Goal: Task Accomplishment & Management: Use online tool/utility

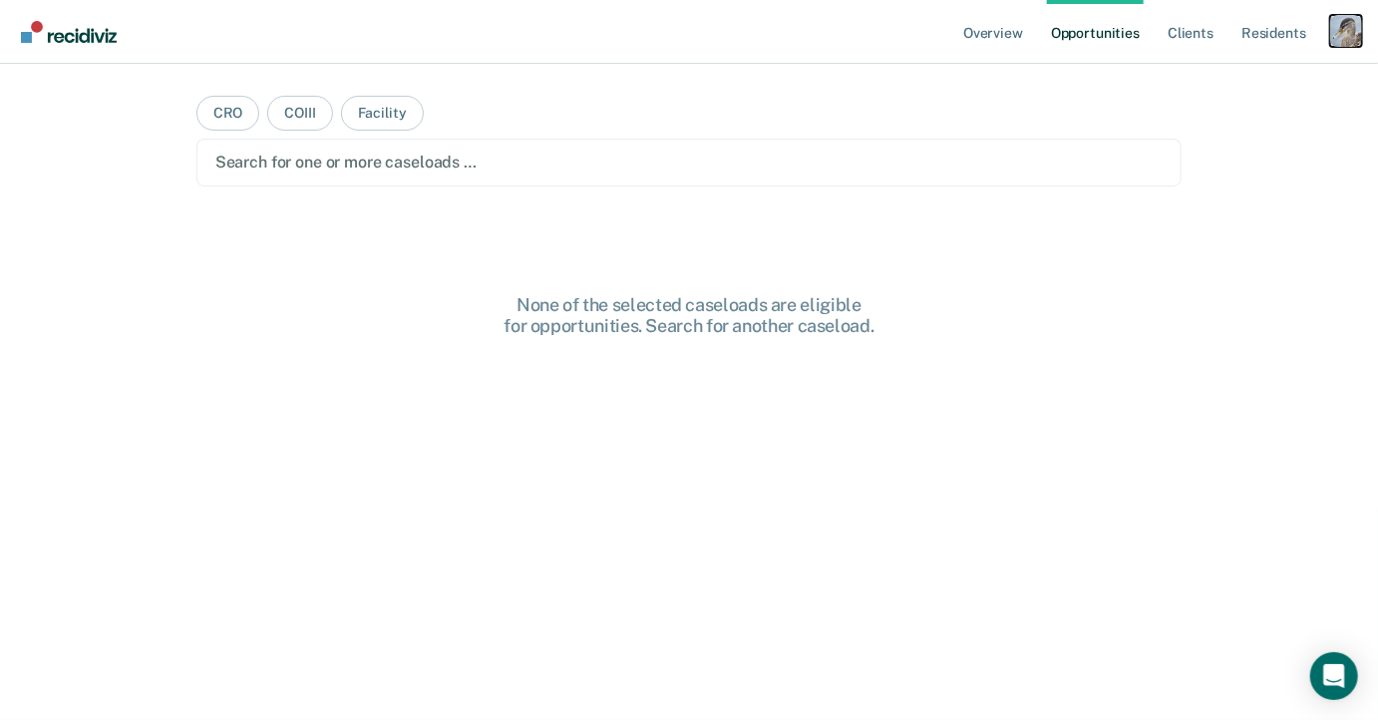
click at [1347, 26] on div "Profile dropdown button" at bounding box center [1346, 31] width 32 height 32
click at [1186, 79] on link "Profile" at bounding box center [1266, 81] width 161 height 17
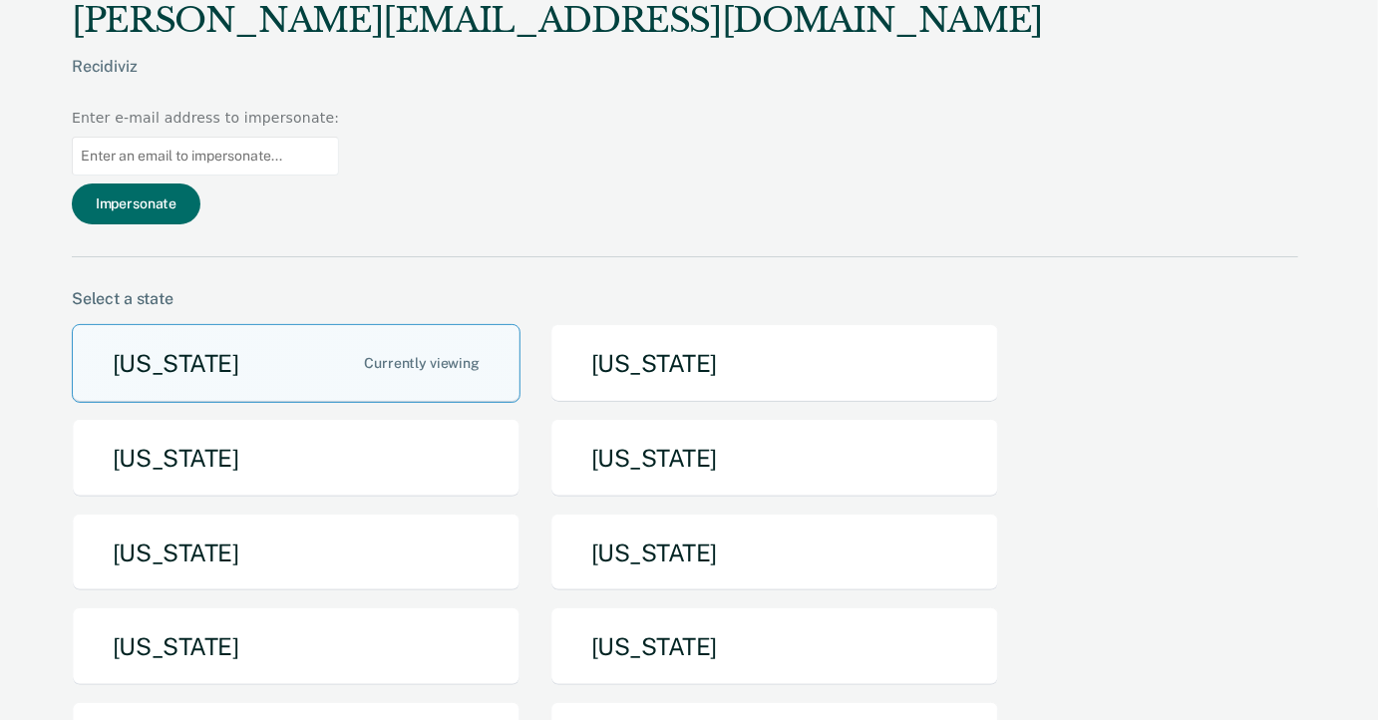
click at [339, 137] on input at bounding box center [205, 156] width 267 height 39
paste input "[EMAIL_ADDRESS][US_STATE][DOMAIN_NAME]"
type input "[EMAIL_ADDRESS][US_STATE][DOMAIN_NAME]"
click at [984, 90] on div "[PERSON_NAME][EMAIL_ADDRESS][DOMAIN_NAME] Recidiviz Enter e-mail address to imp…" at bounding box center [685, 128] width 1227 height 257
click at [200, 184] on button "Impersonate" at bounding box center [136, 204] width 129 height 41
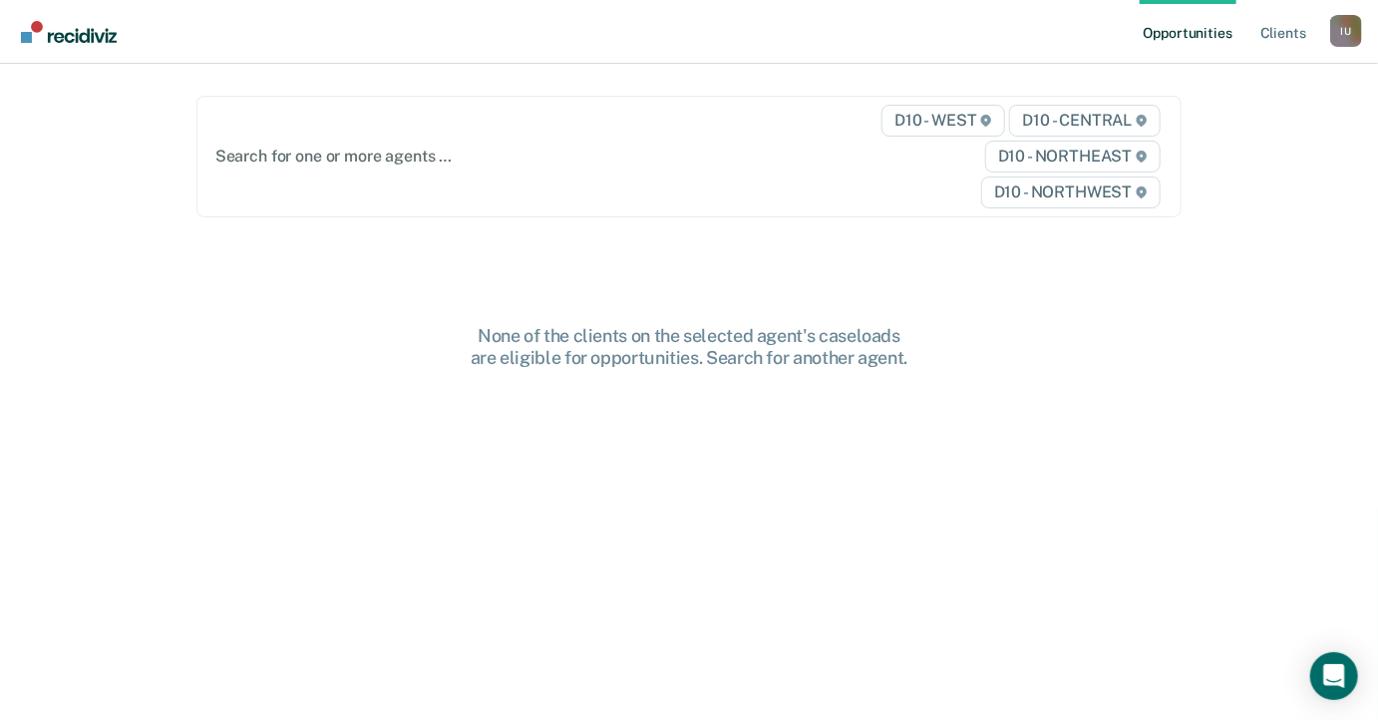
click at [623, 173] on div "Search for one or more agents … D10 - WEST D10 - CENTRAL D10 - NORTHEAST D10 - …" at bounding box center [689, 157] width 986 height 122
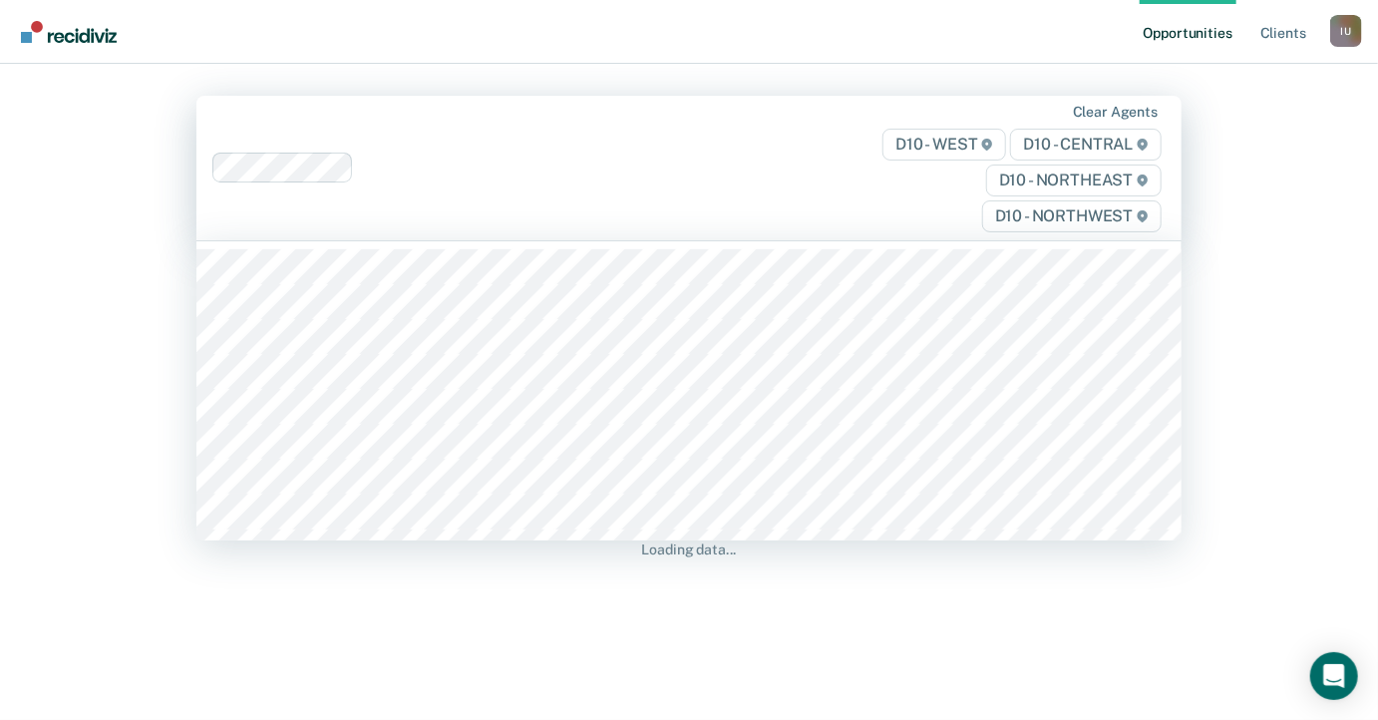
click at [594, 55] on nav "Opportunities Client s Impersonated User I U Profile How it works Log Out" at bounding box center [689, 32] width 1378 height 64
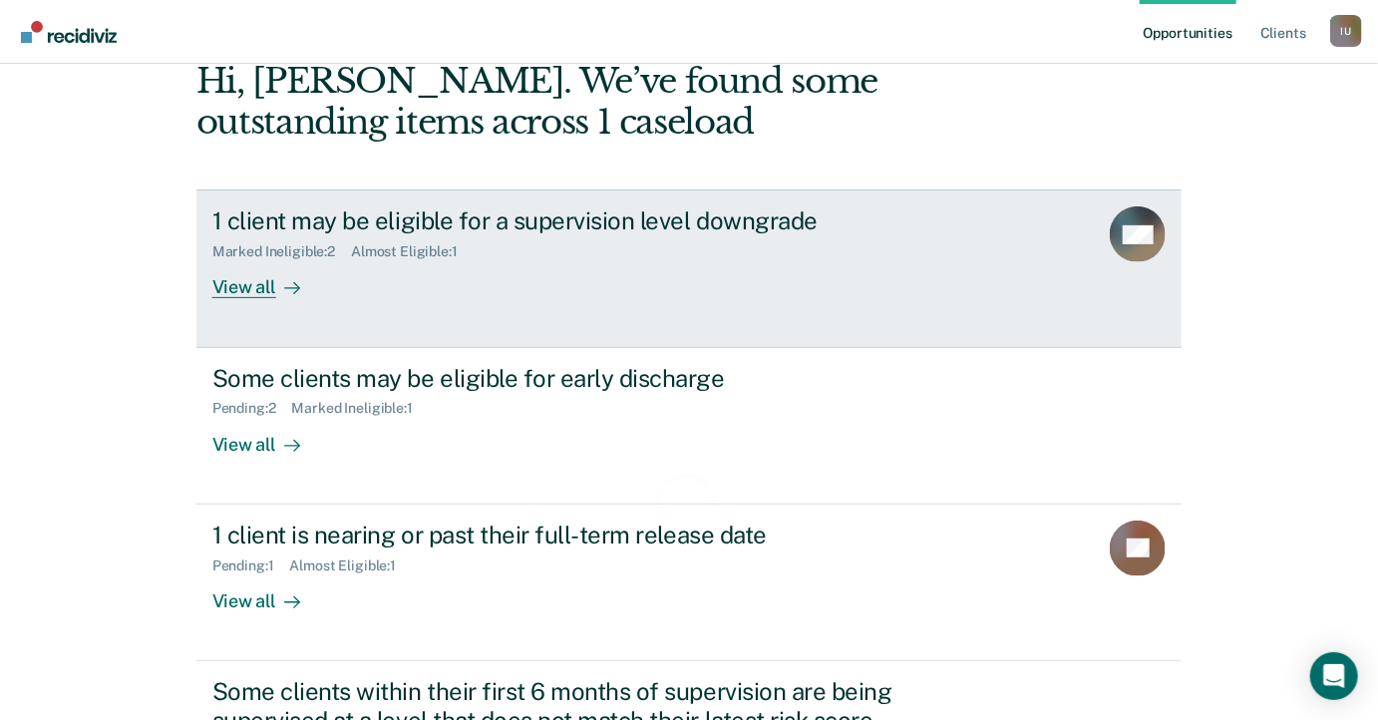
scroll to position [381, 0]
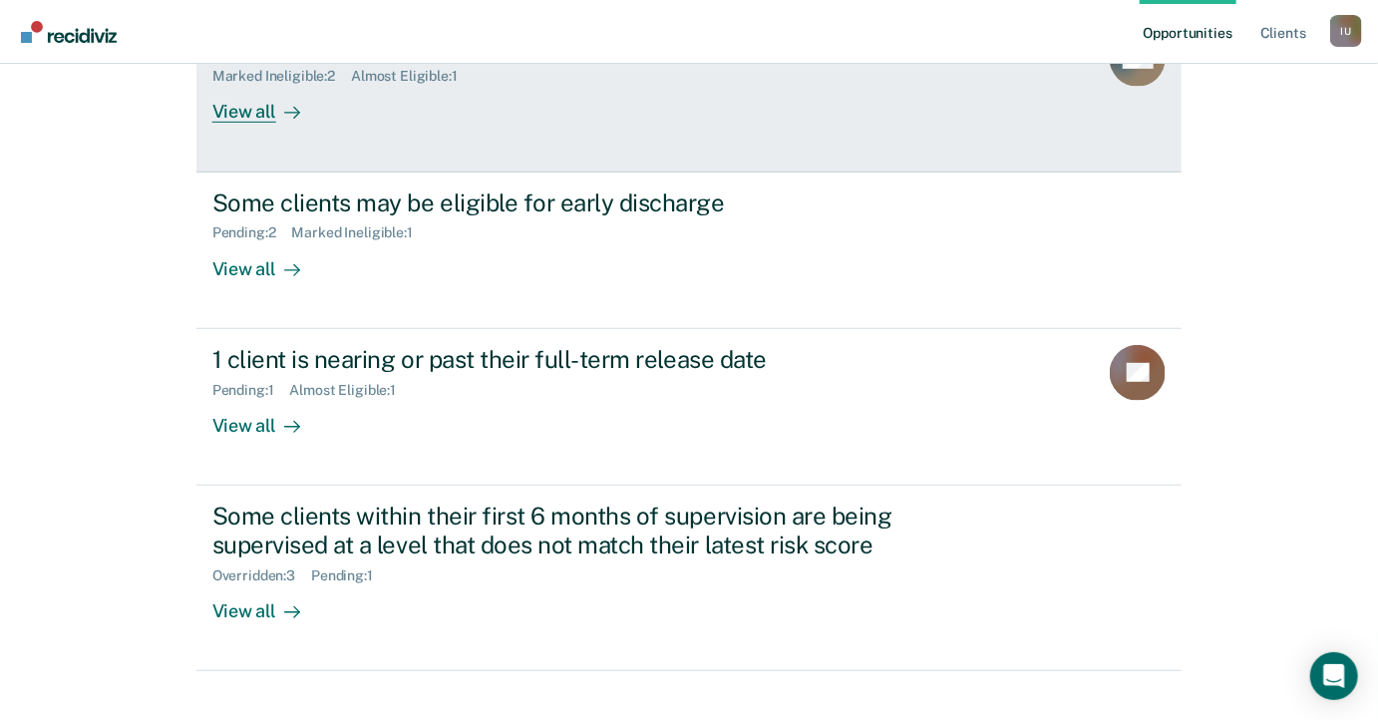
click at [517, 150] on link "1 client may be eligible for a supervision level downgrade Marked Ineligible : …" at bounding box center [689, 93] width 986 height 158
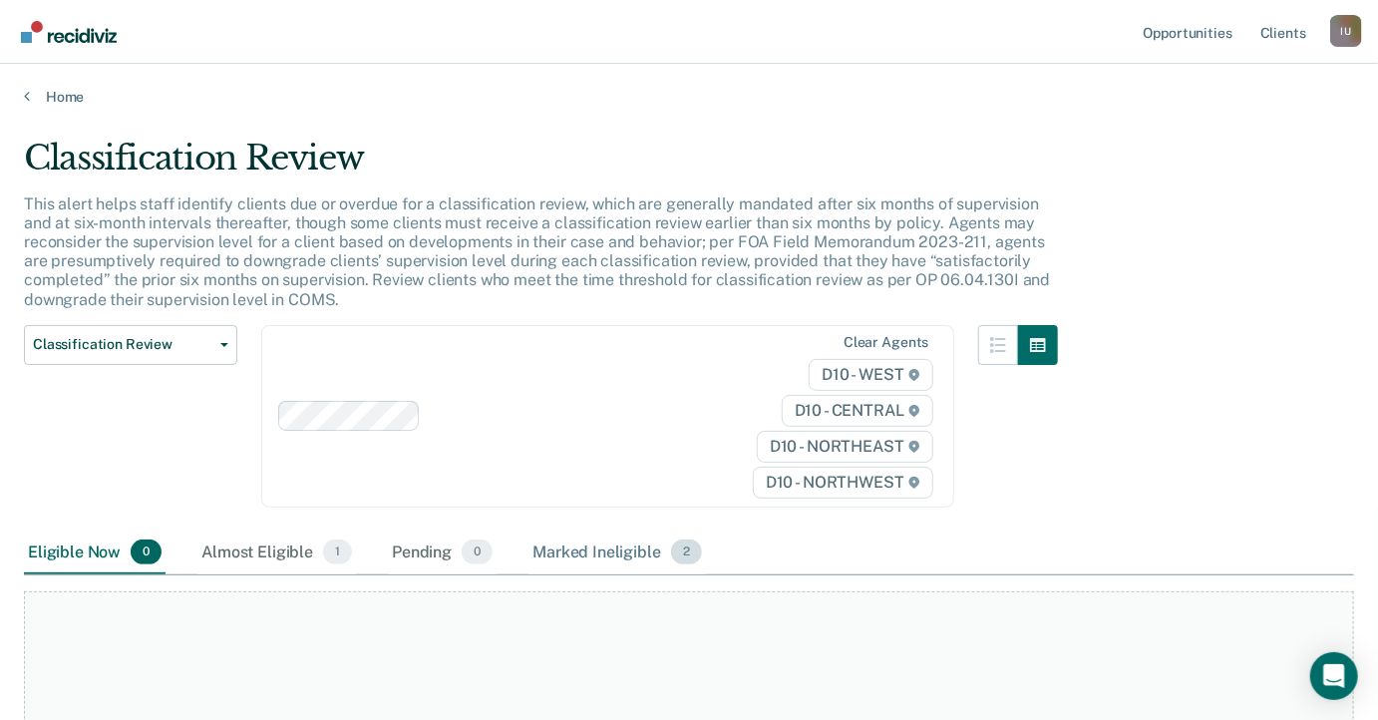
click at [548, 538] on div "Marked Ineligible 2" at bounding box center [618, 554] width 178 height 44
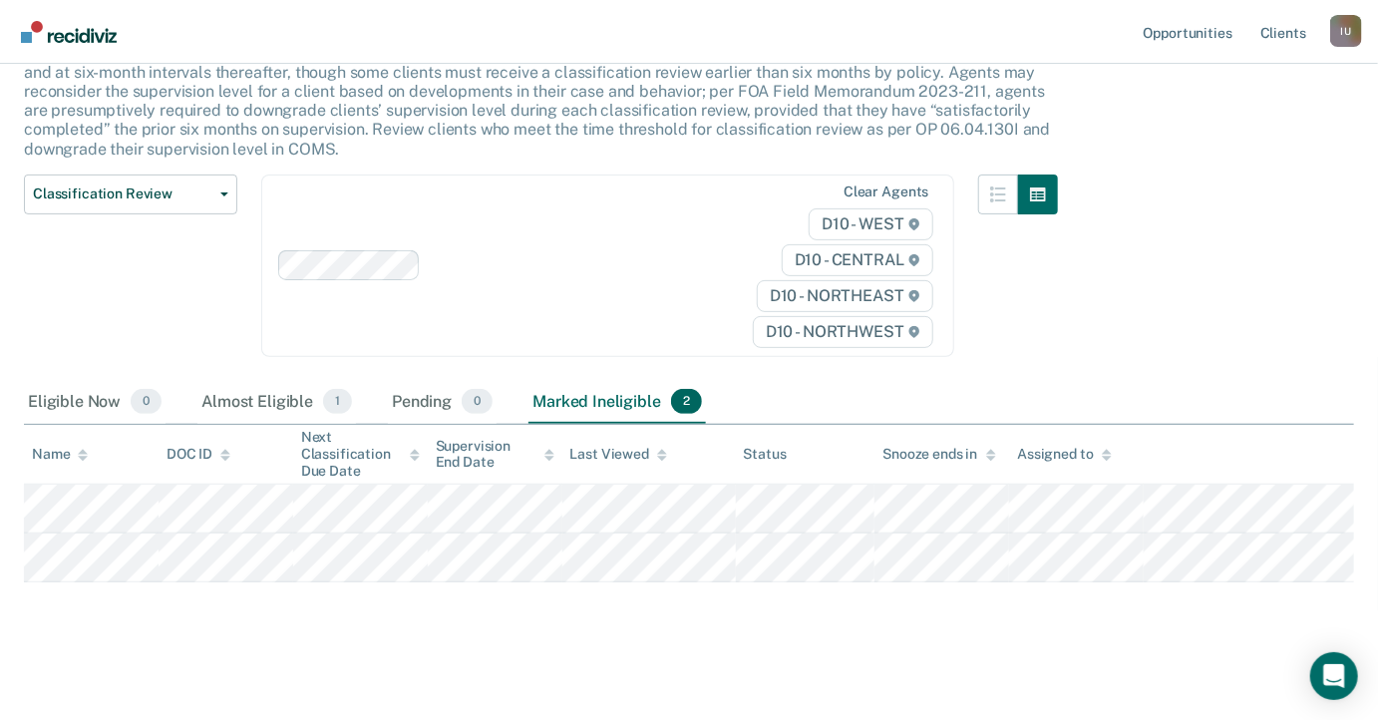
scroll to position [154, 0]
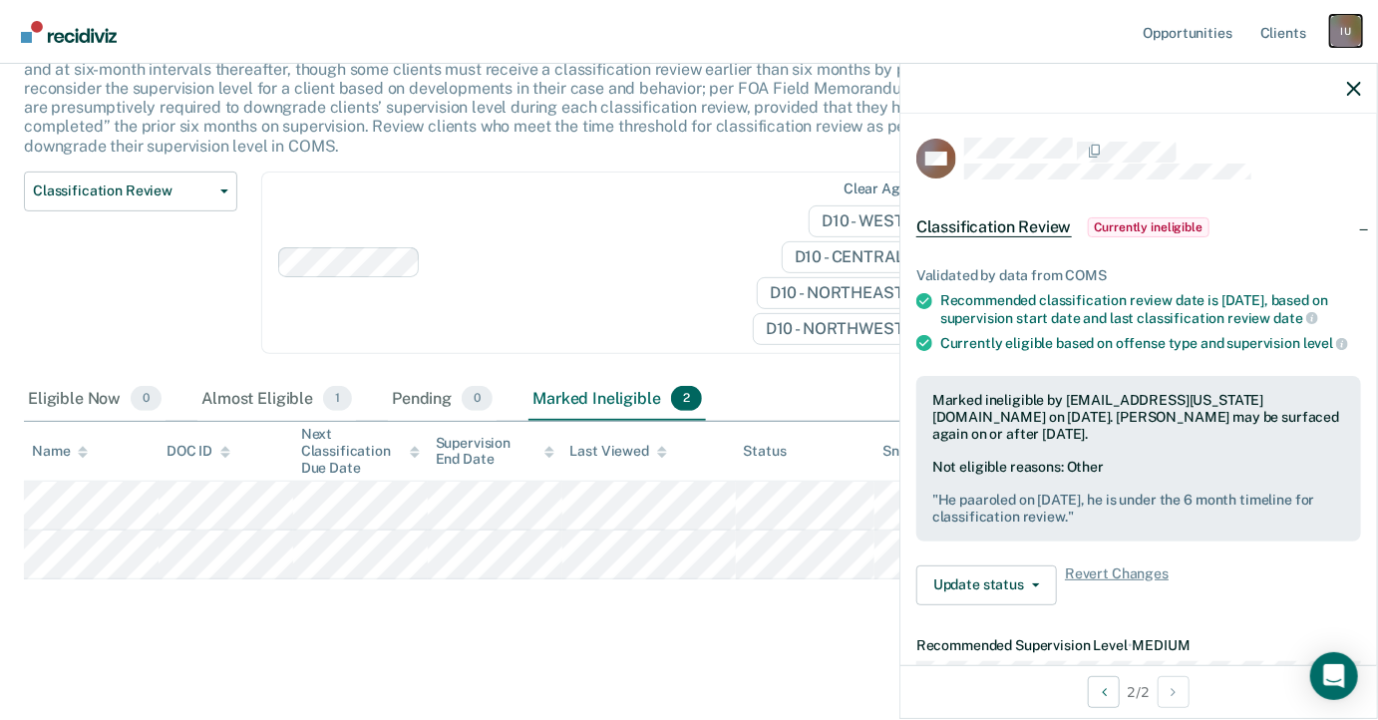
click at [1338, 27] on div "I U" at bounding box center [1346, 31] width 32 height 32
click at [1204, 81] on link "Profile" at bounding box center [1266, 81] width 161 height 17
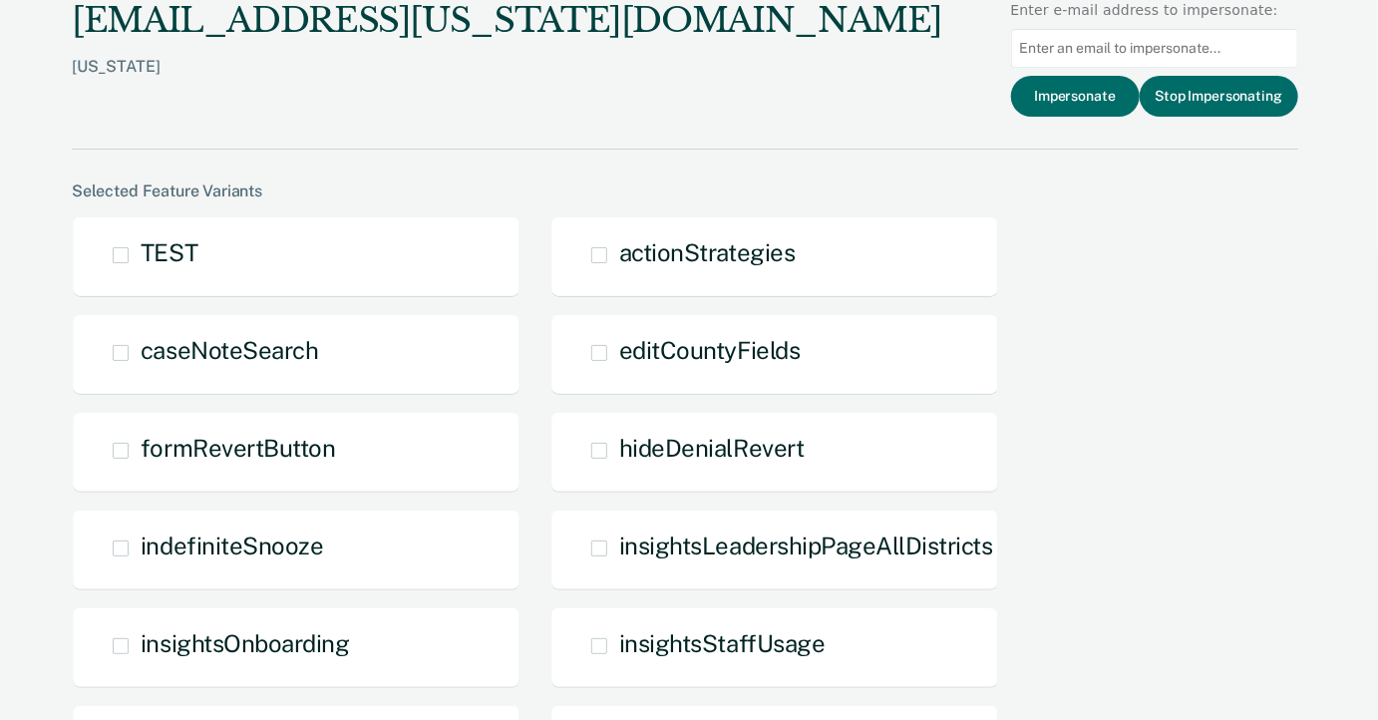
click at [1080, 45] on input at bounding box center [1154, 48] width 287 height 39
paste input "[EMAIL_ADDRESS][US_STATE][DOMAIN_NAME]"
type input "[EMAIL_ADDRESS][US_STATE][DOMAIN_NAME]"
click at [987, 88] on div "[EMAIL_ADDRESS][US_STATE][DOMAIN_NAME] [US_STATE] Enter e-mail address to imper…" at bounding box center [685, 75] width 1227 height 150
click at [1047, 90] on button "Impersonate" at bounding box center [1075, 96] width 129 height 41
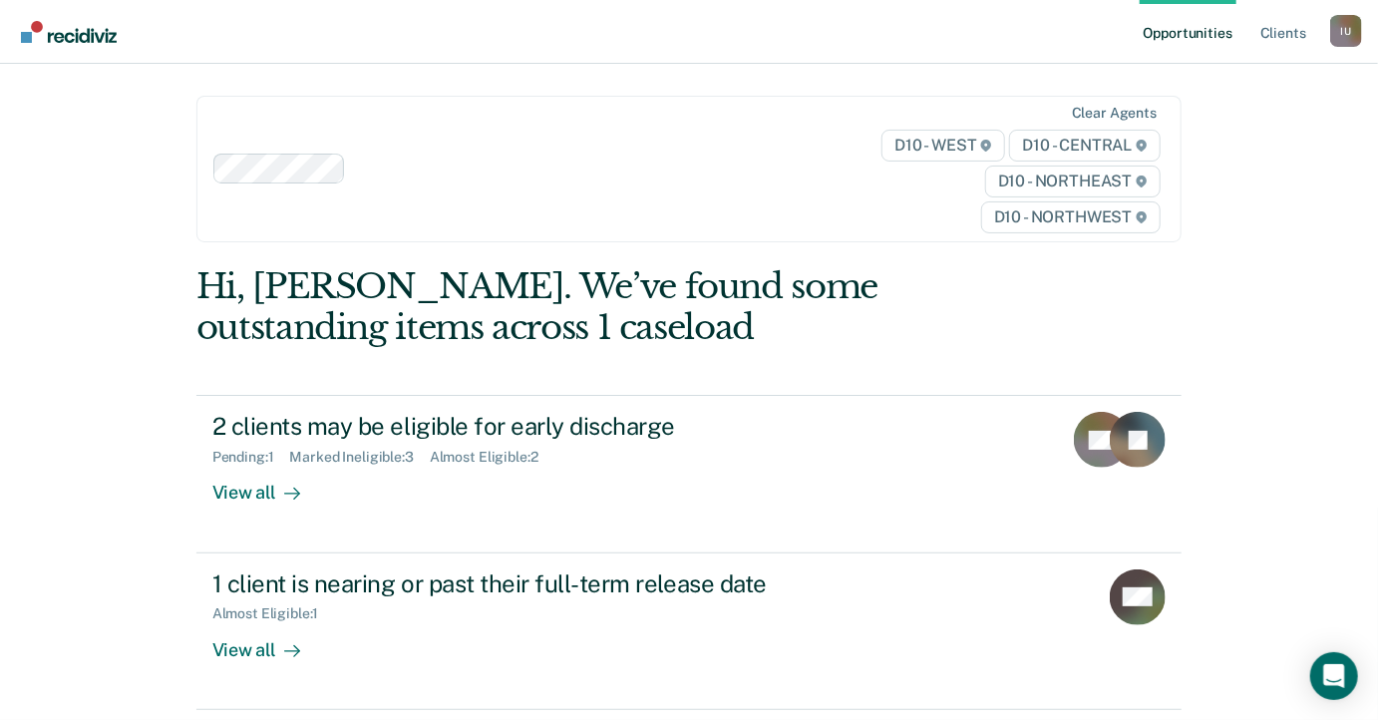
scroll to position [42, 0]
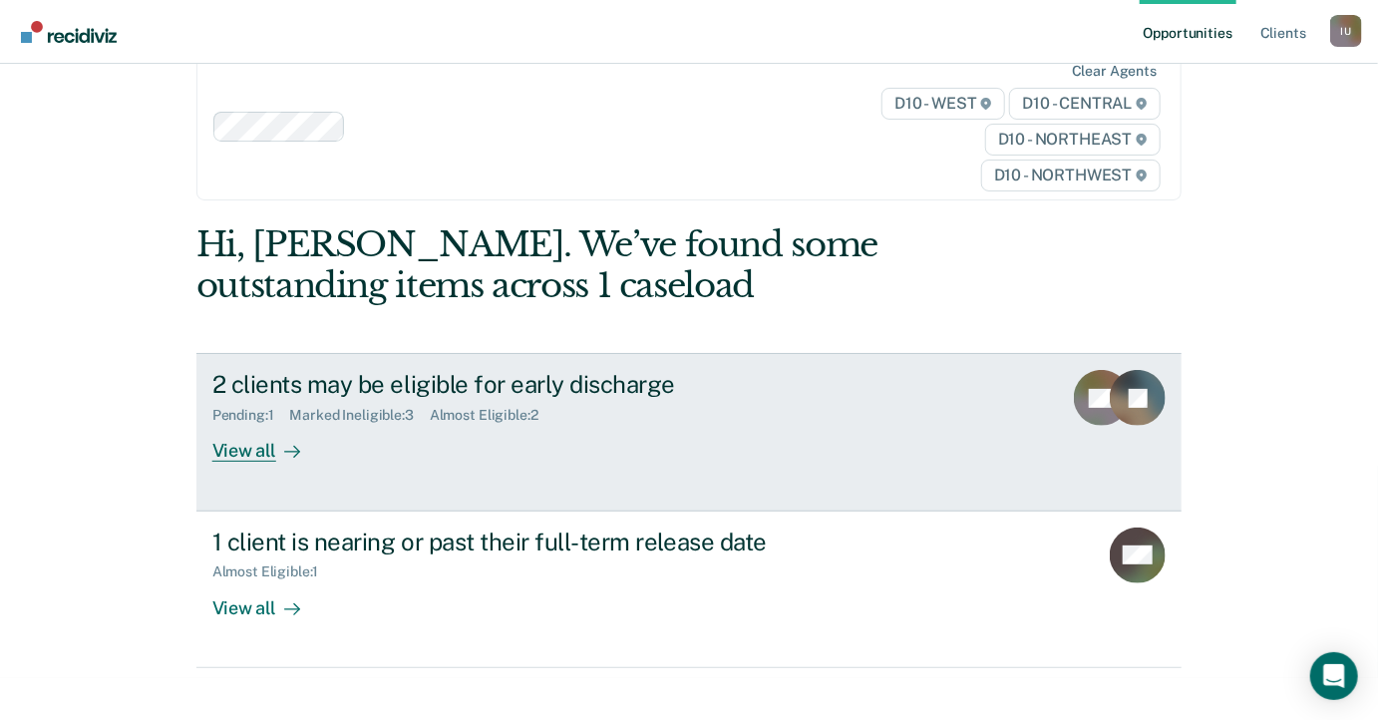
click at [651, 423] on div "2 clients may be eligible for early discharge Pending : 1 Marked Ineligible : 3…" at bounding box center [586, 416] width 748 height 92
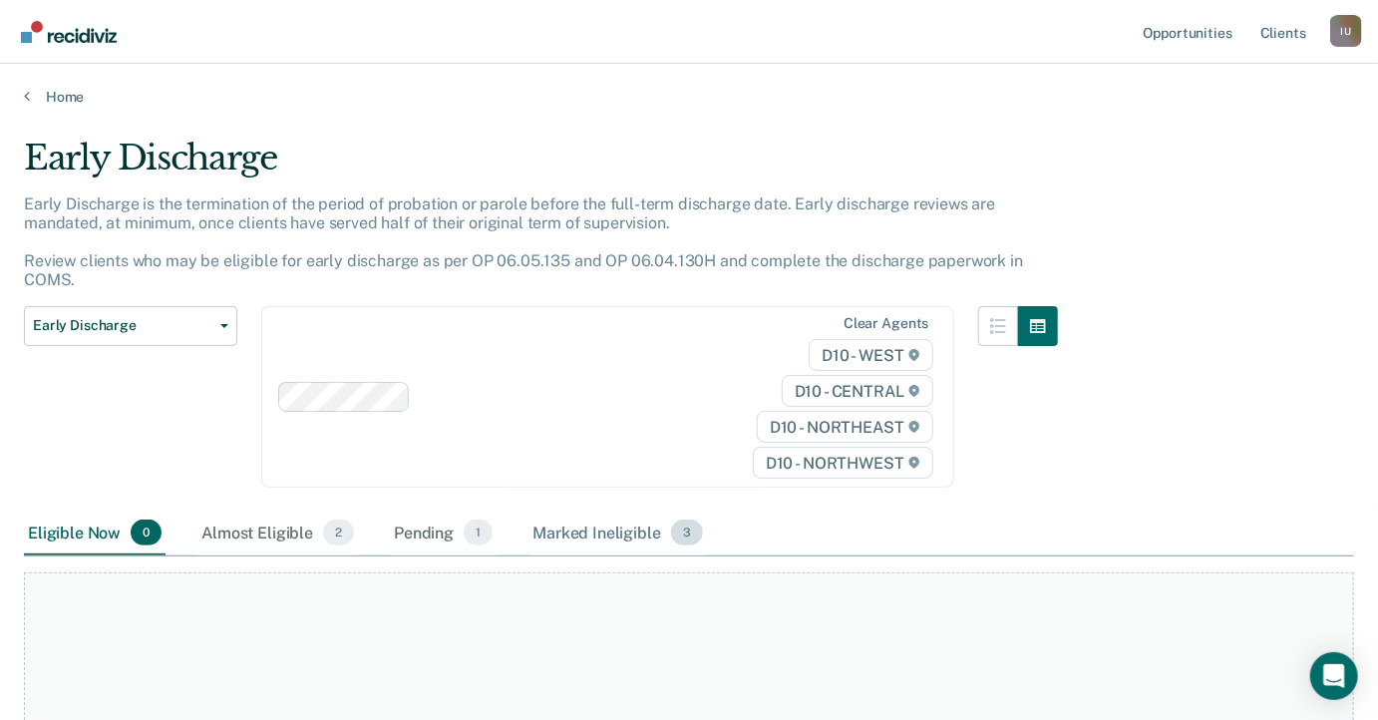
click at [609, 550] on div "Marked Ineligible 3" at bounding box center [618, 534] width 179 height 44
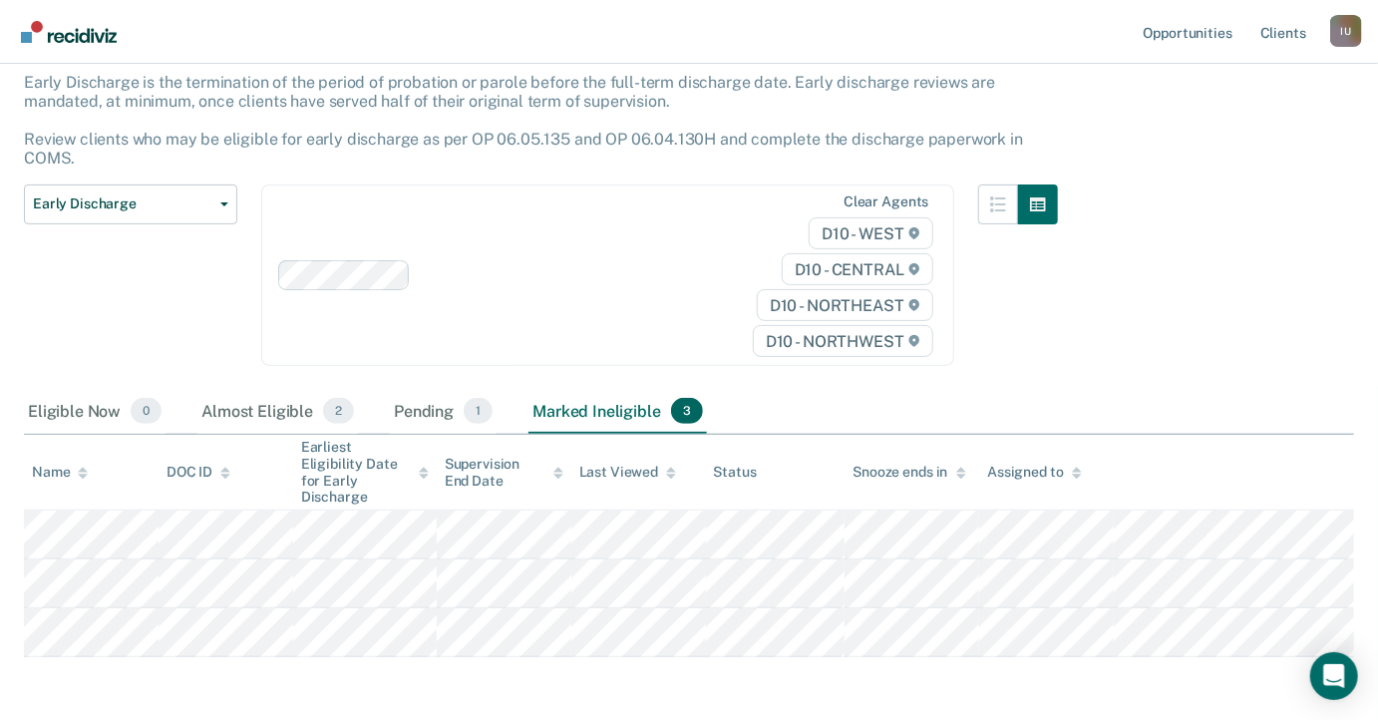
scroll to position [200, 0]
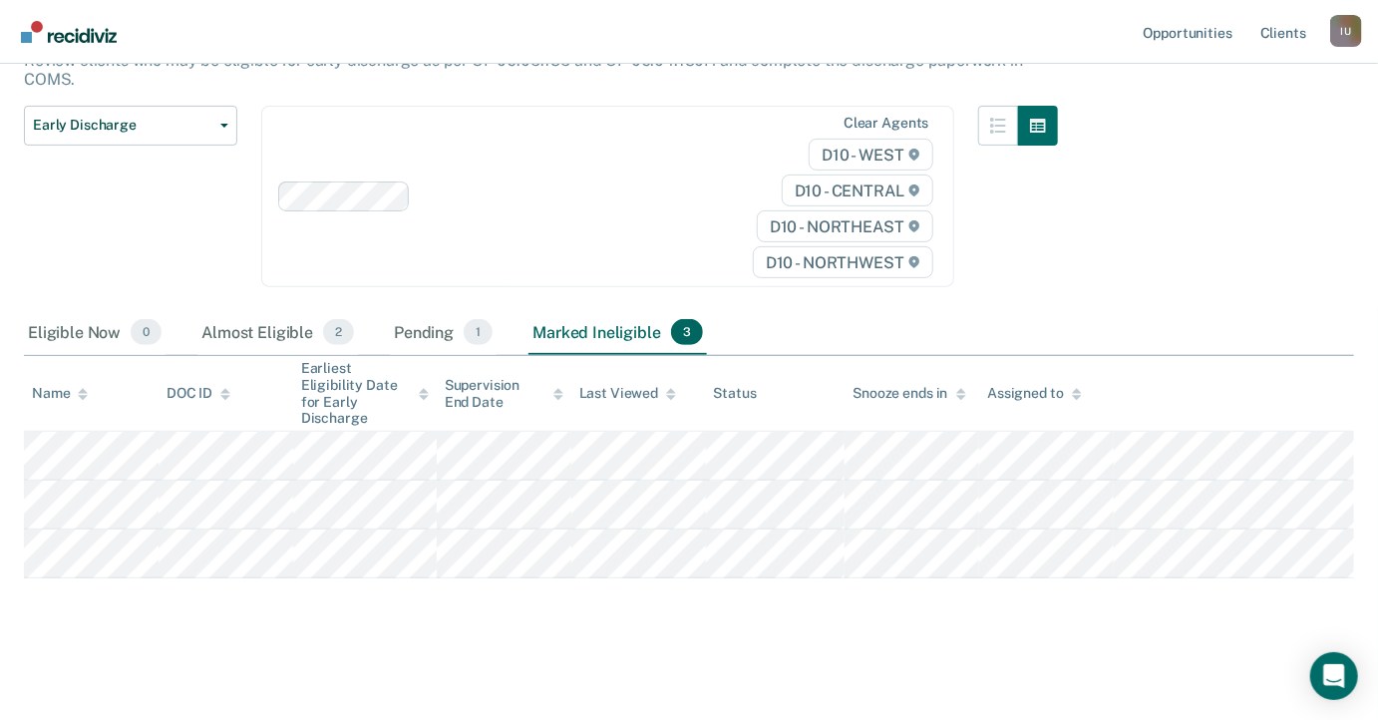
click at [519, 579] on div "Early Discharge Early Discharge is the termination of the period of probation o…" at bounding box center [689, 286] width 1330 height 699
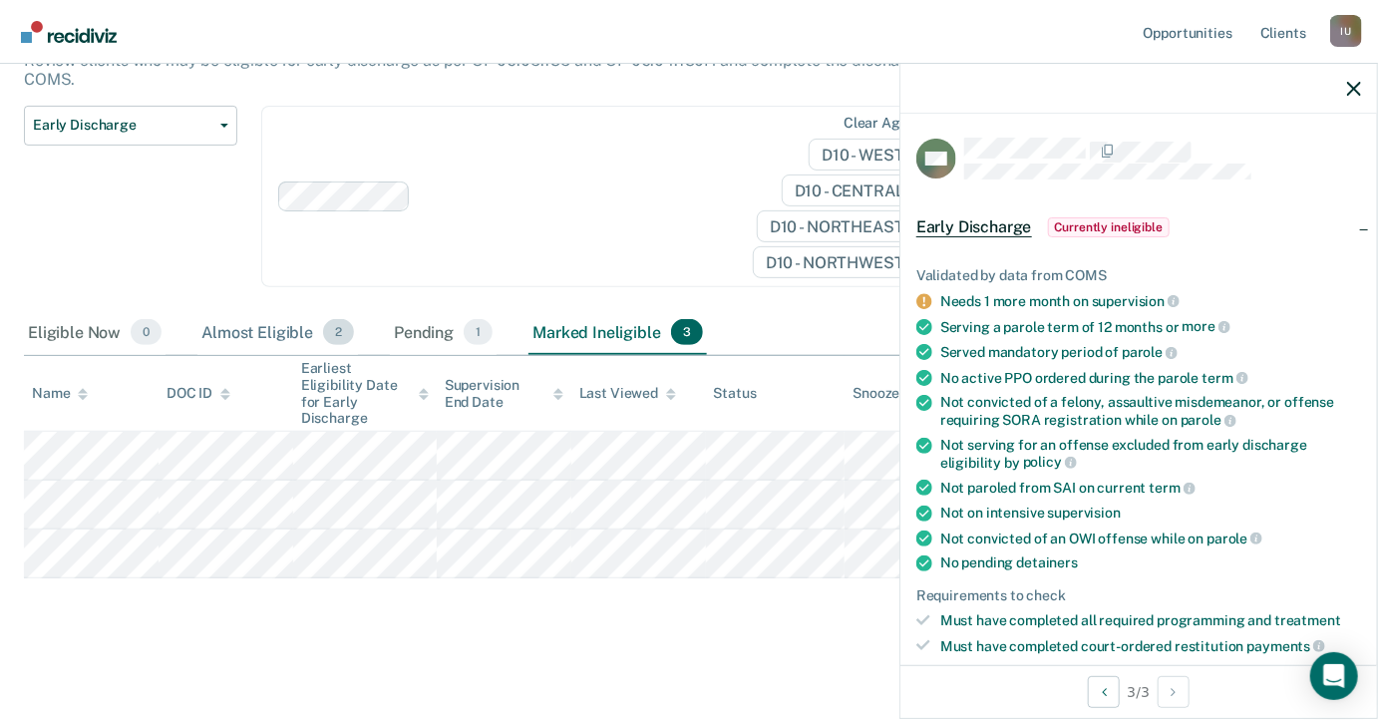
click at [253, 339] on div "Almost Eligible 2" at bounding box center [277, 333] width 161 height 44
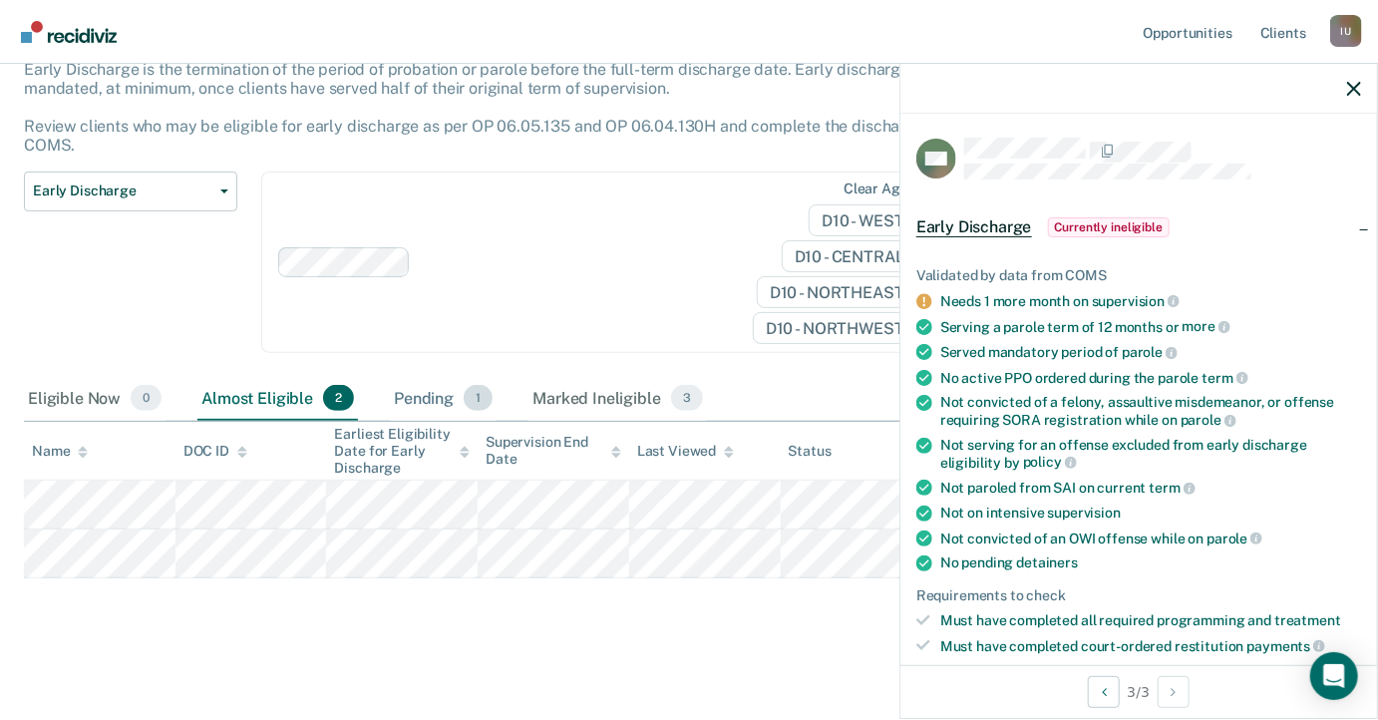
click at [411, 408] on div "Pending 1" at bounding box center [443, 399] width 107 height 44
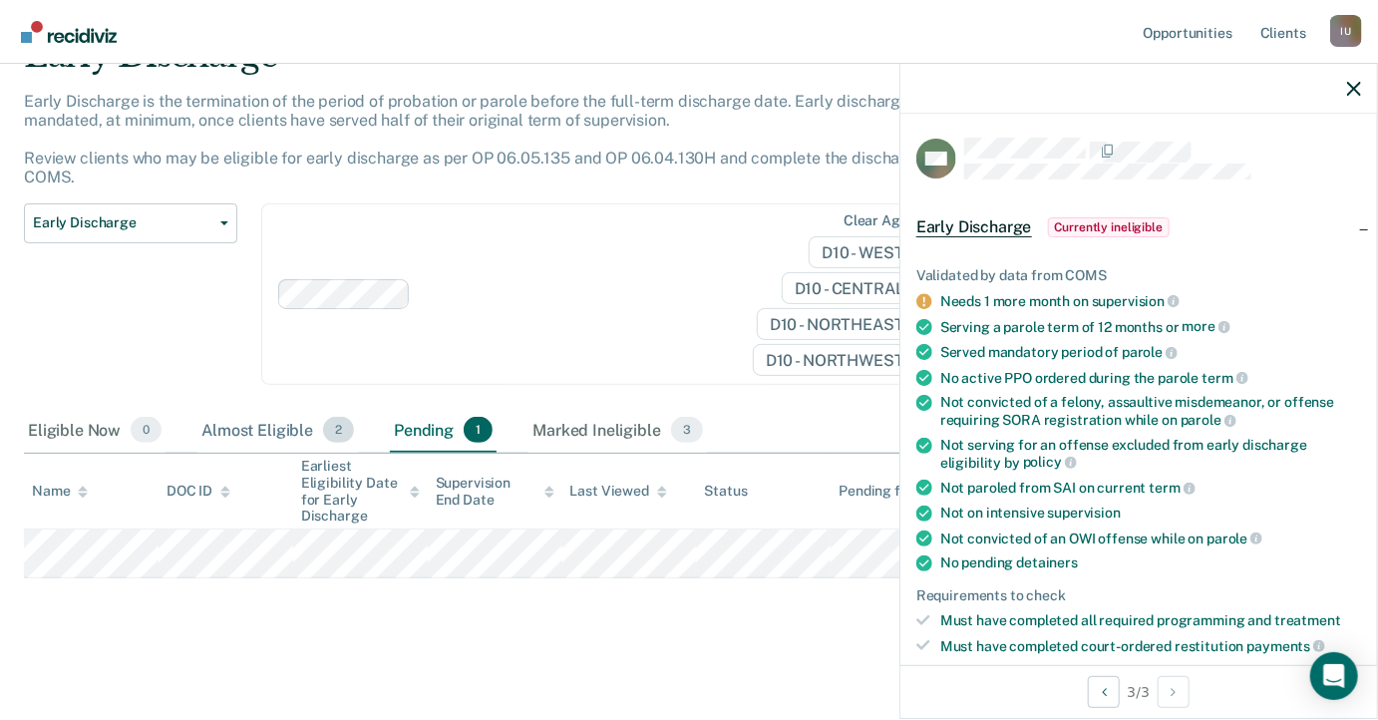
click at [278, 423] on div "Almost Eligible 2" at bounding box center [277, 431] width 161 height 44
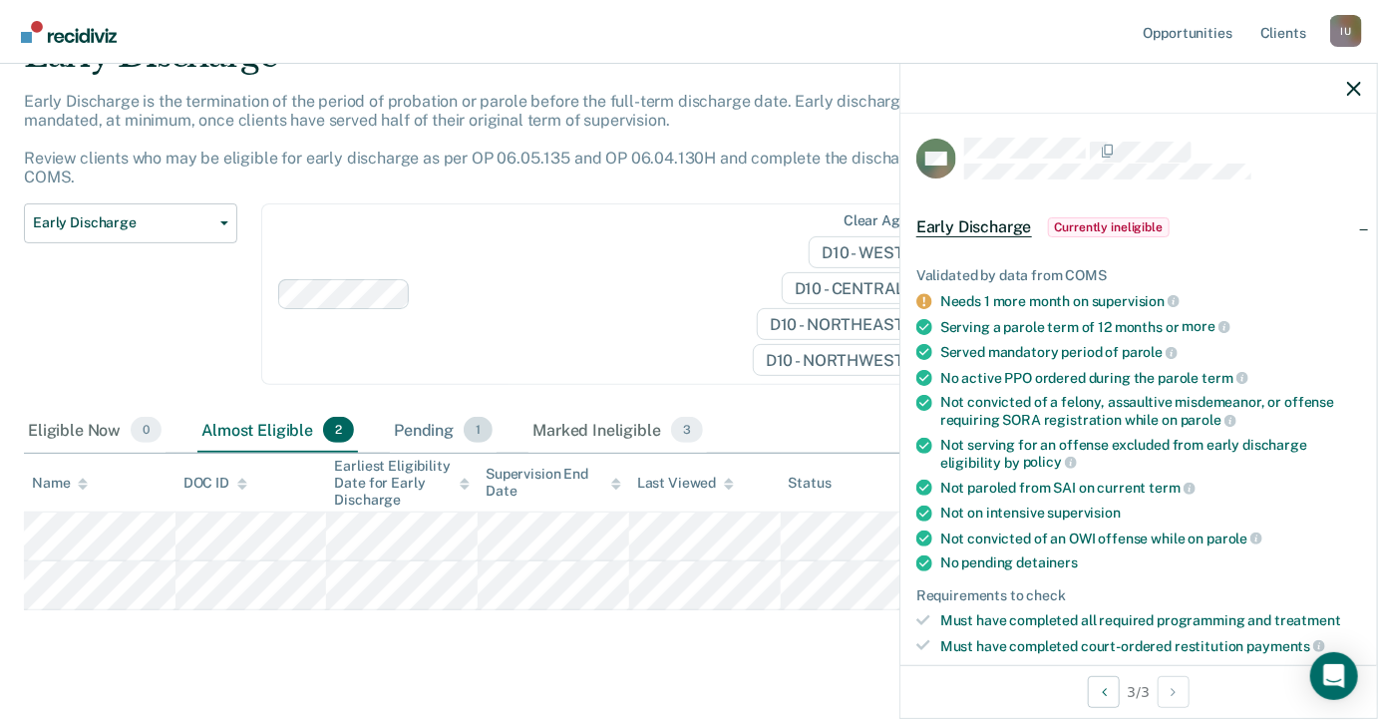
click at [415, 422] on div "Pending 1" at bounding box center [443, 431] width 107 height 44
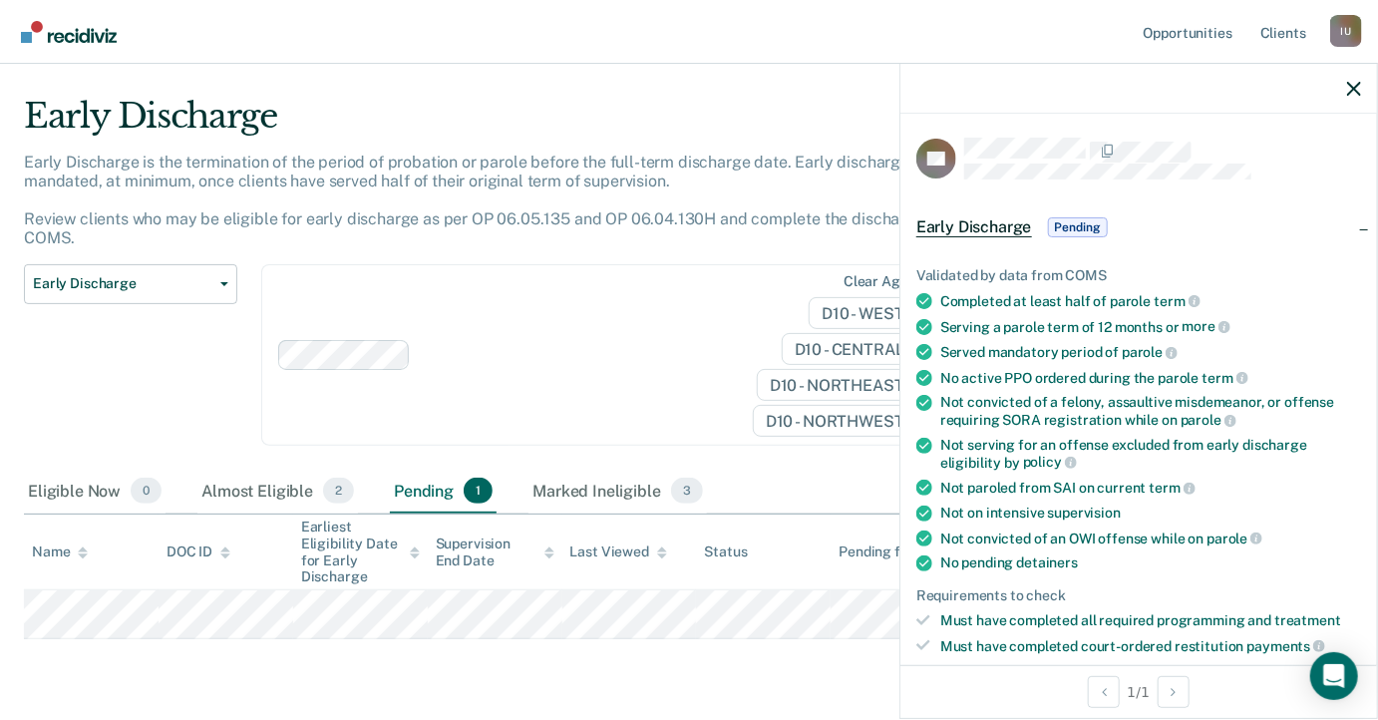
scroll to position [0, 0]
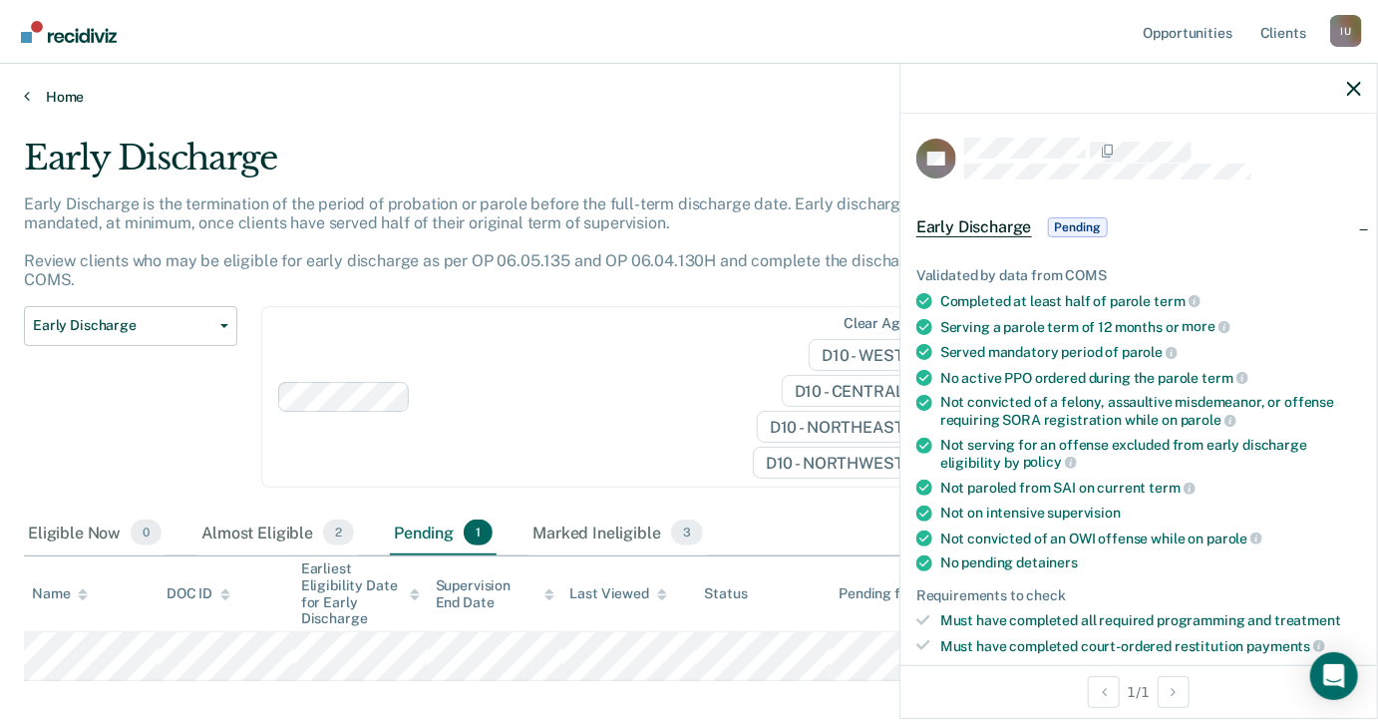
click at [81, 99] on link "Home" at bounding box center [689, 97] width 1330 height 18
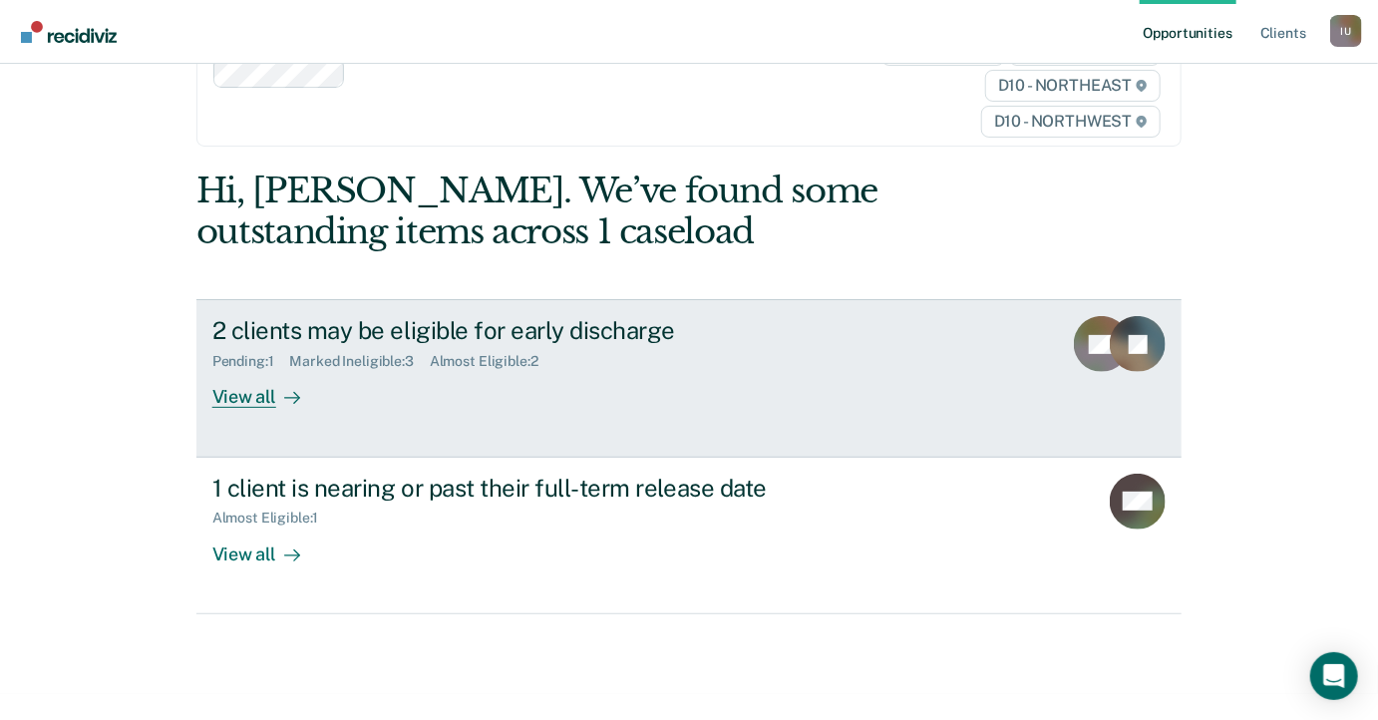
scroll to position [108, 0]
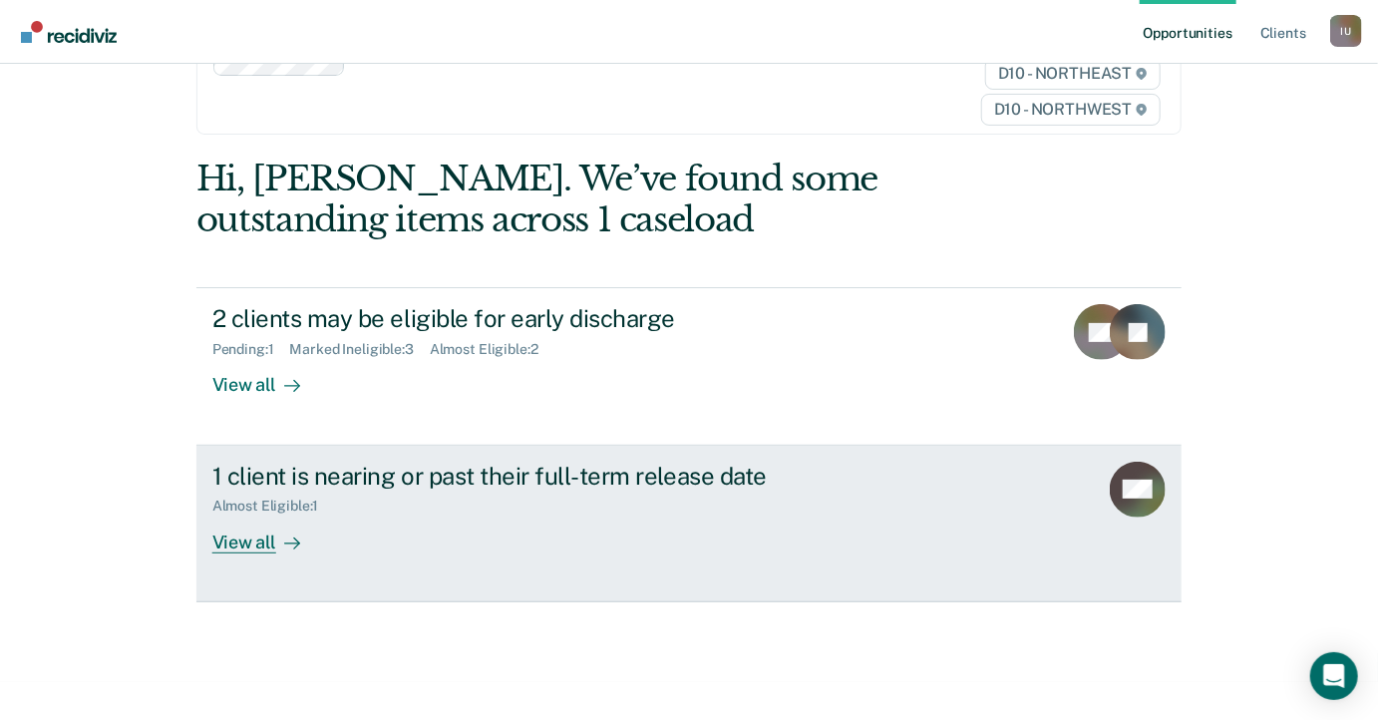
click at [464, 505] on div "Almost Eligible : 1" at bounding box center [562, 502] width 700 height 25
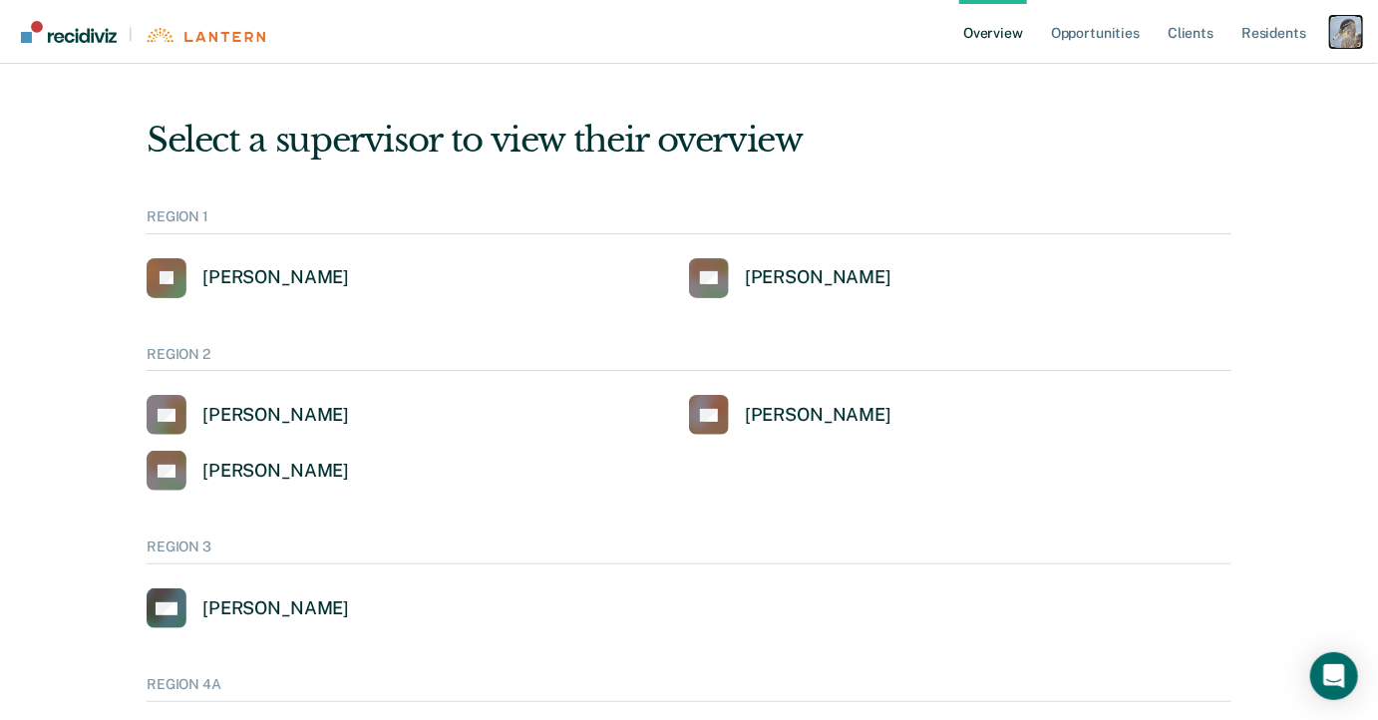
click at [1337, 34] on div "Profile dropdown button" at bounding box center [1346, 32] width 32 height 32
click at [1243, 73] on link "Profile" at bounding box center [1266, 80] width 161 height 17
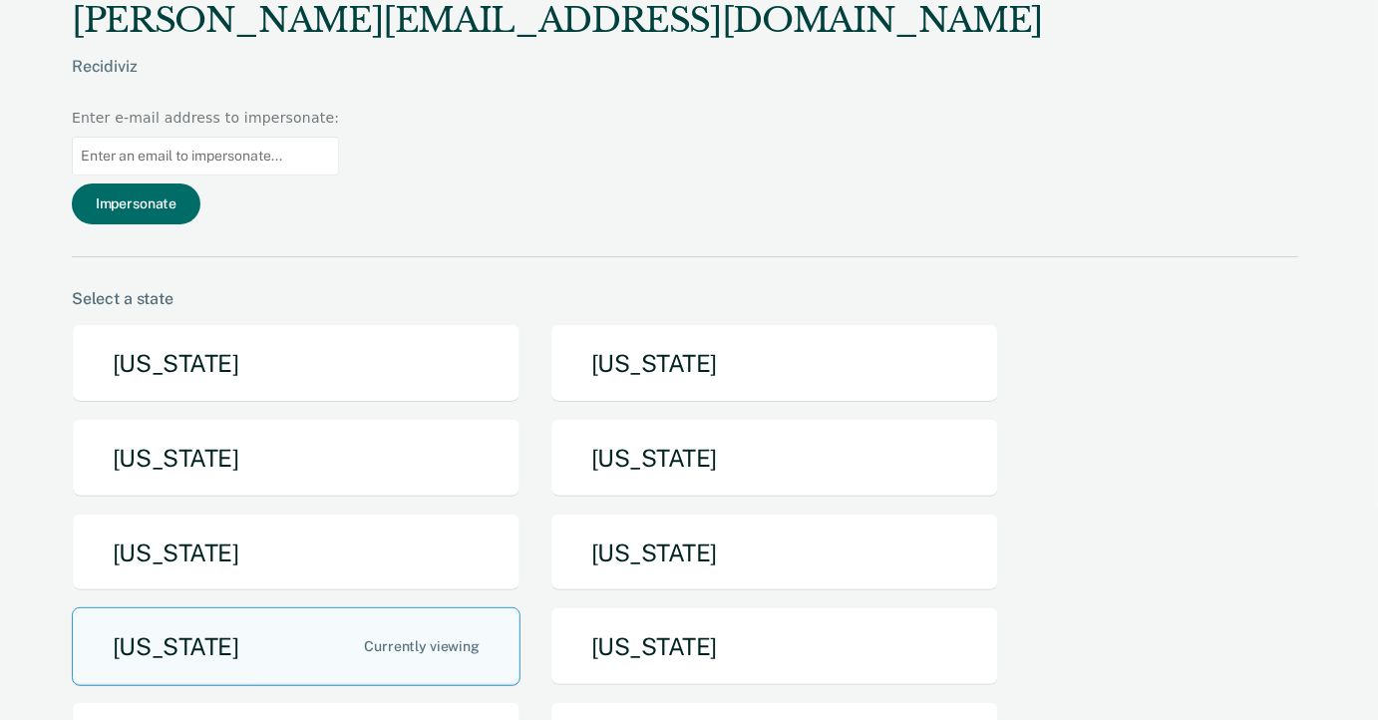
click at [339, 137] on input at bounding box center [205, 156] width 267 height 39
paste input "Kristina.L.Bright@tn.gov"
type input "Kristina.L.Bright@tn.gov"
click at [1003, 78] on div "ryan@recidiviz.org Recidiviz Enter e-mail address to impersonate: Kristina.L.Br…" at bounding box center [685, 128] width 1227 height 257
click at [200, 184] on button "Impersonate" at bounding box center [136, 204] width 129 height 41
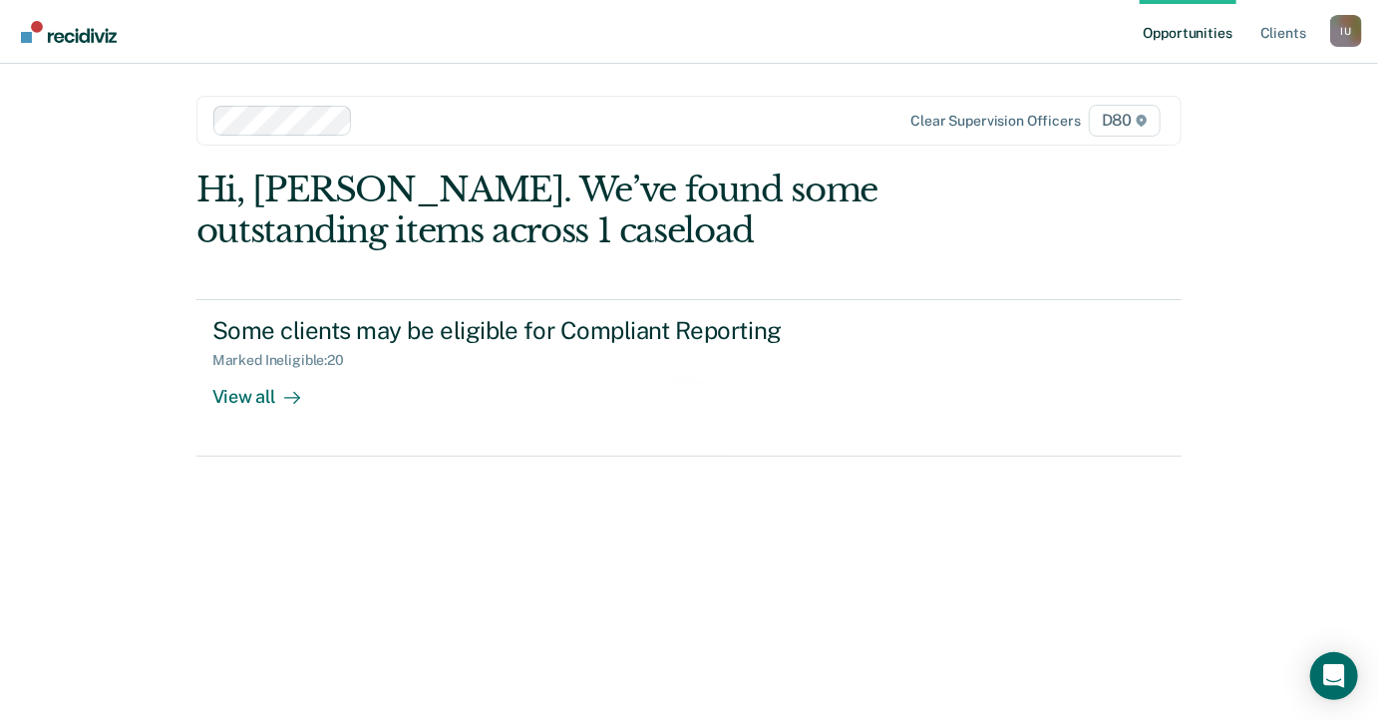
click at [439, 414] on link "Some clients may be eligible for Compliant Reporting Marked Ineligible : 20 Vie…" at bounding box center [689, 378] width 986 height 158
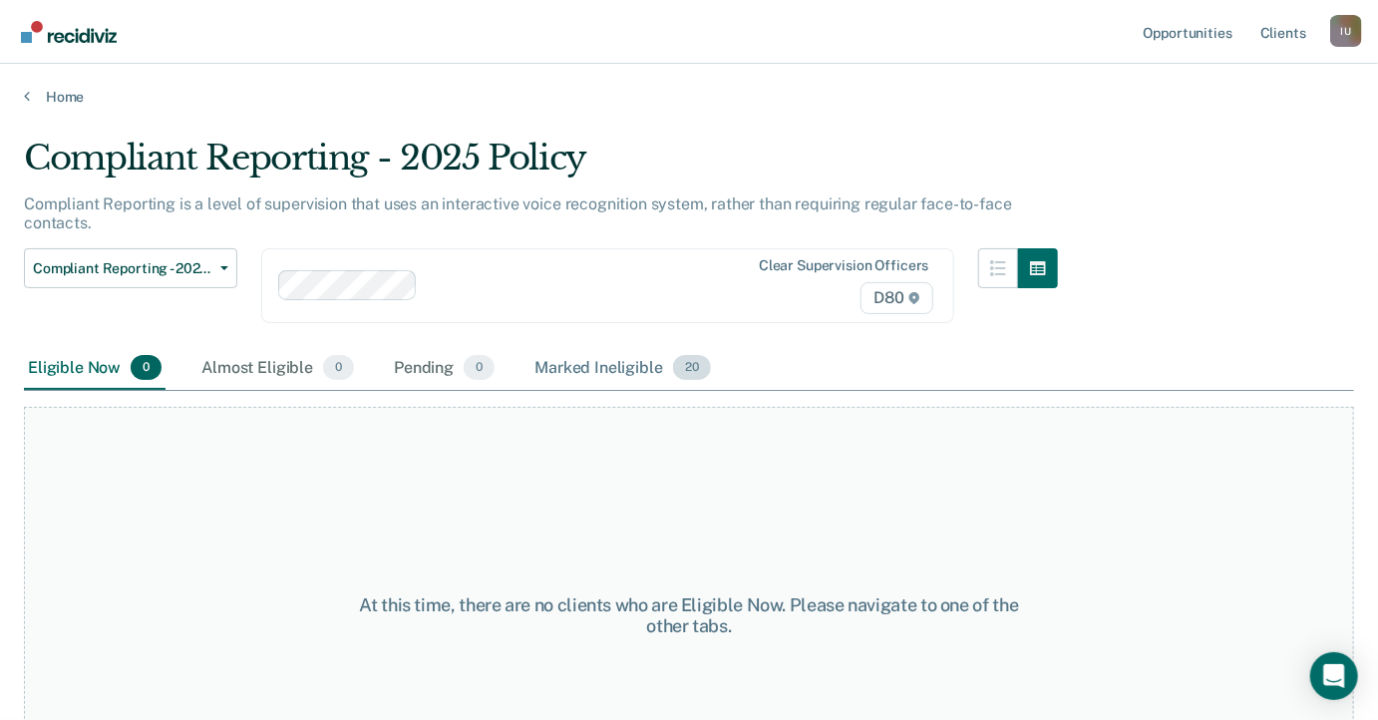
click at [554, 366] on div "Marked Ineligible 20" at bounding box center [623, 369] width 184 height 44
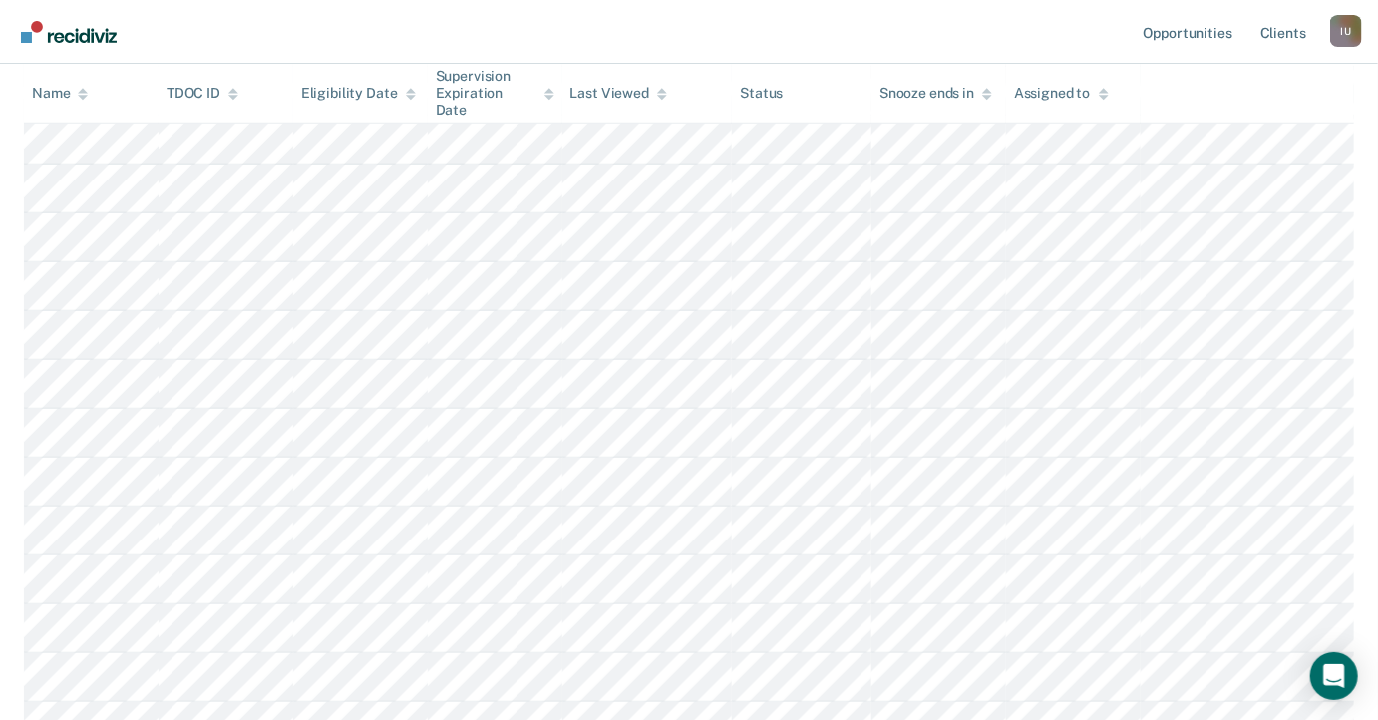
scroll to position [439, 0]
